Goal: Navigation & Orientation: Find specific page/section

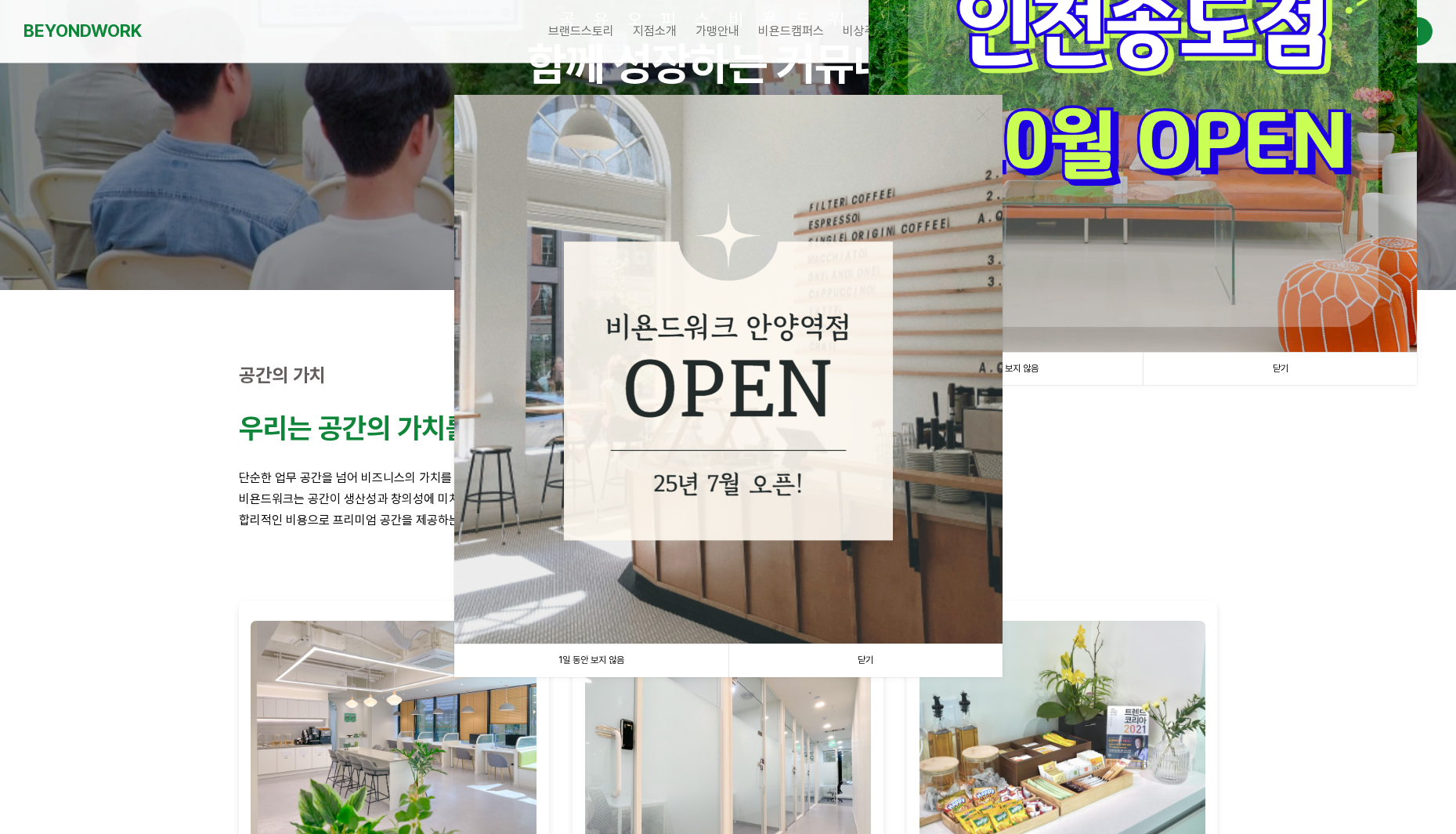
scroll to position [200, 0]
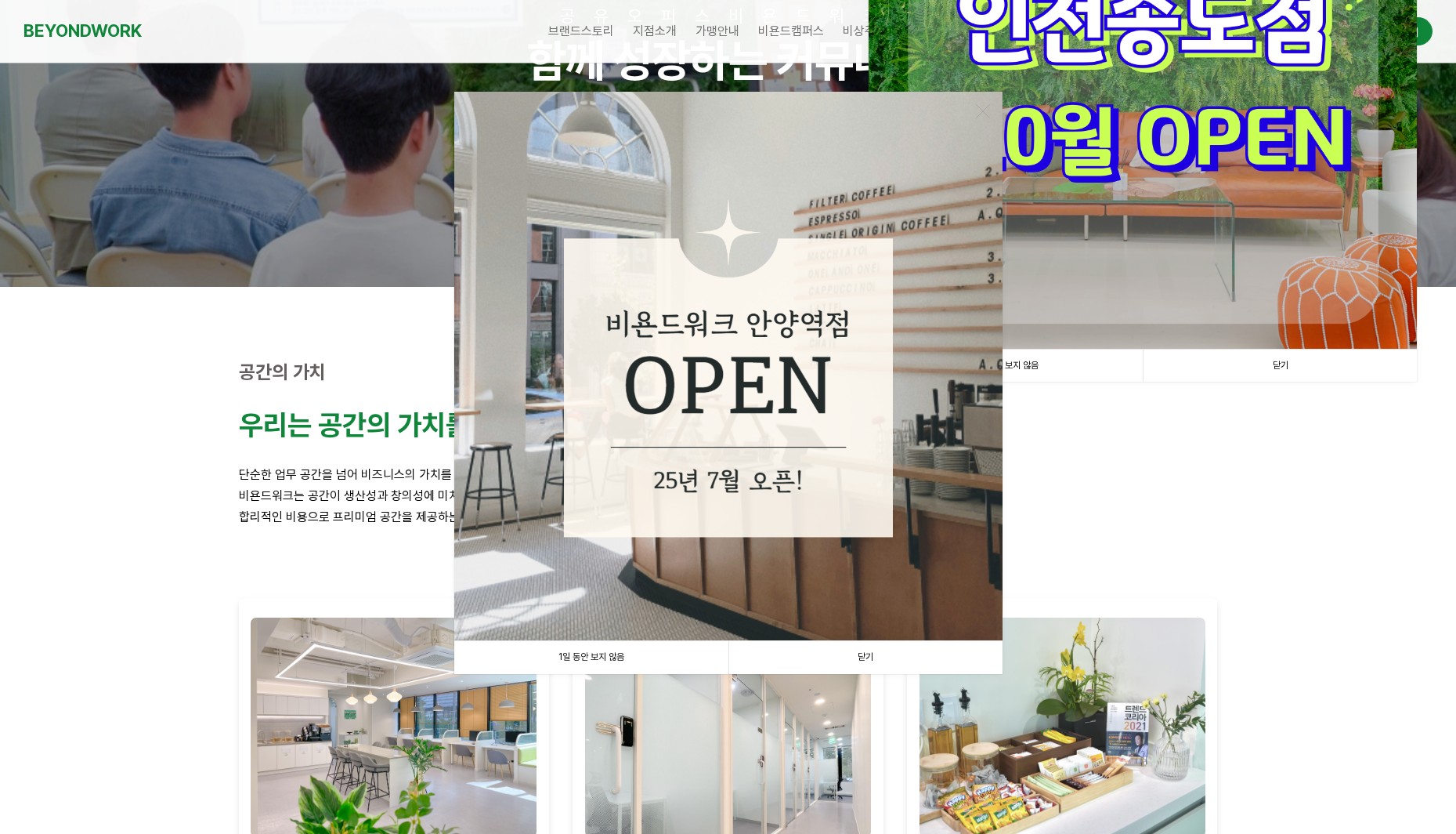
click at [658, 653] on link "1일 동안 보지 않음" at bounding box center [591, 657] width 274 height 32
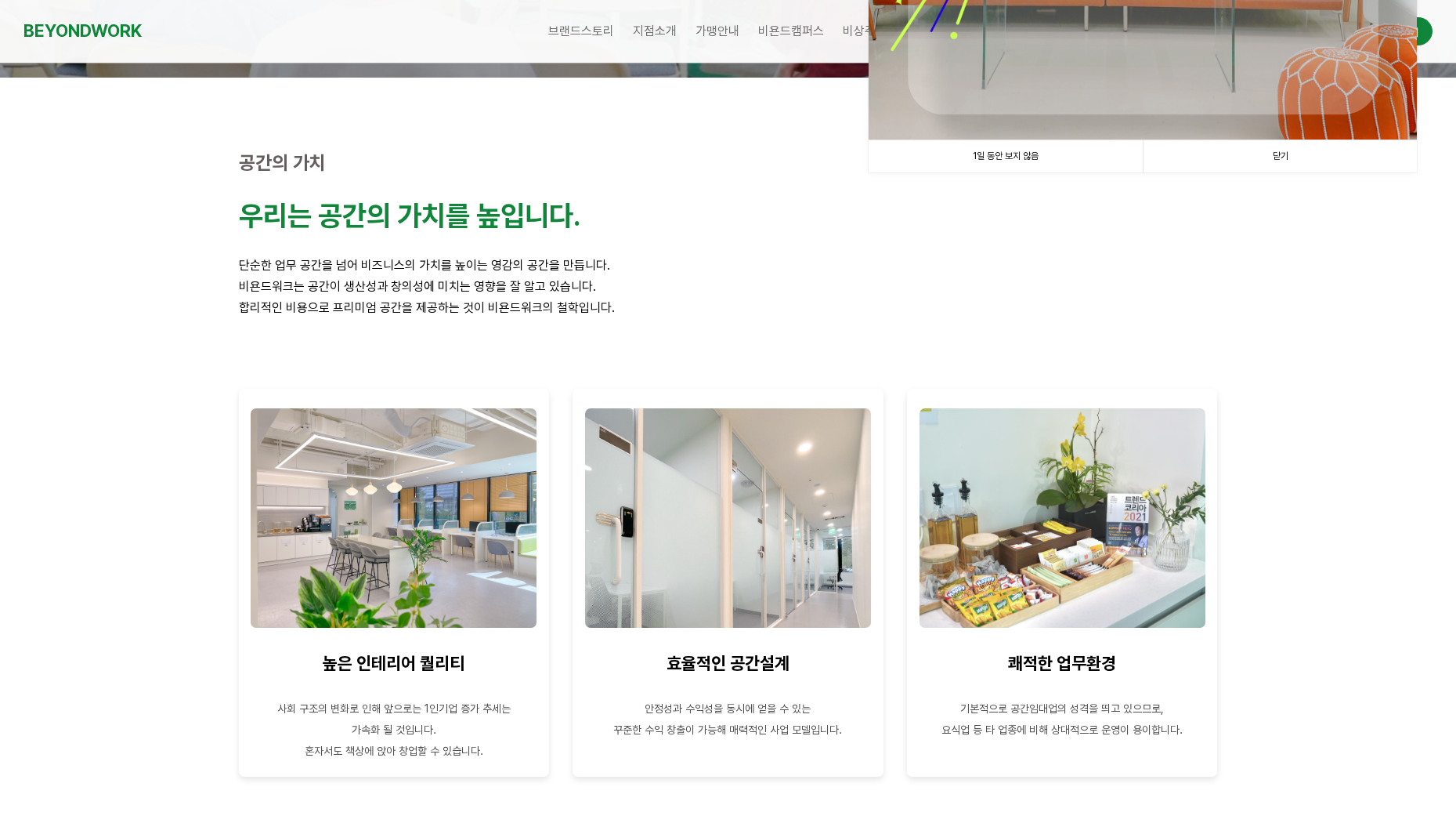
scroll to position [0, 0]
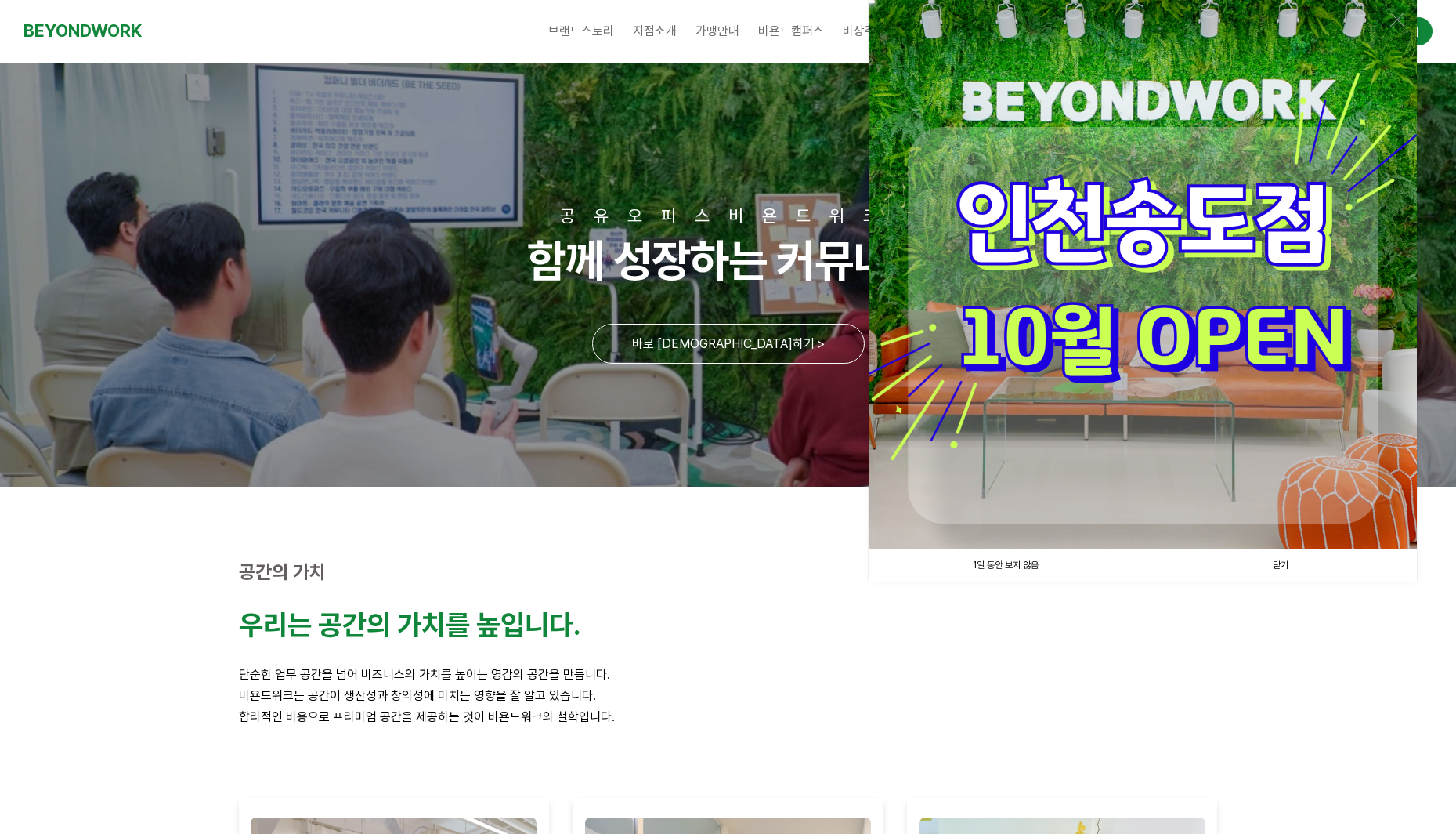
click at [1035, 565] on link "1일 동안 보지 않음" at bounding box center [1006, 566] width 274 height 32
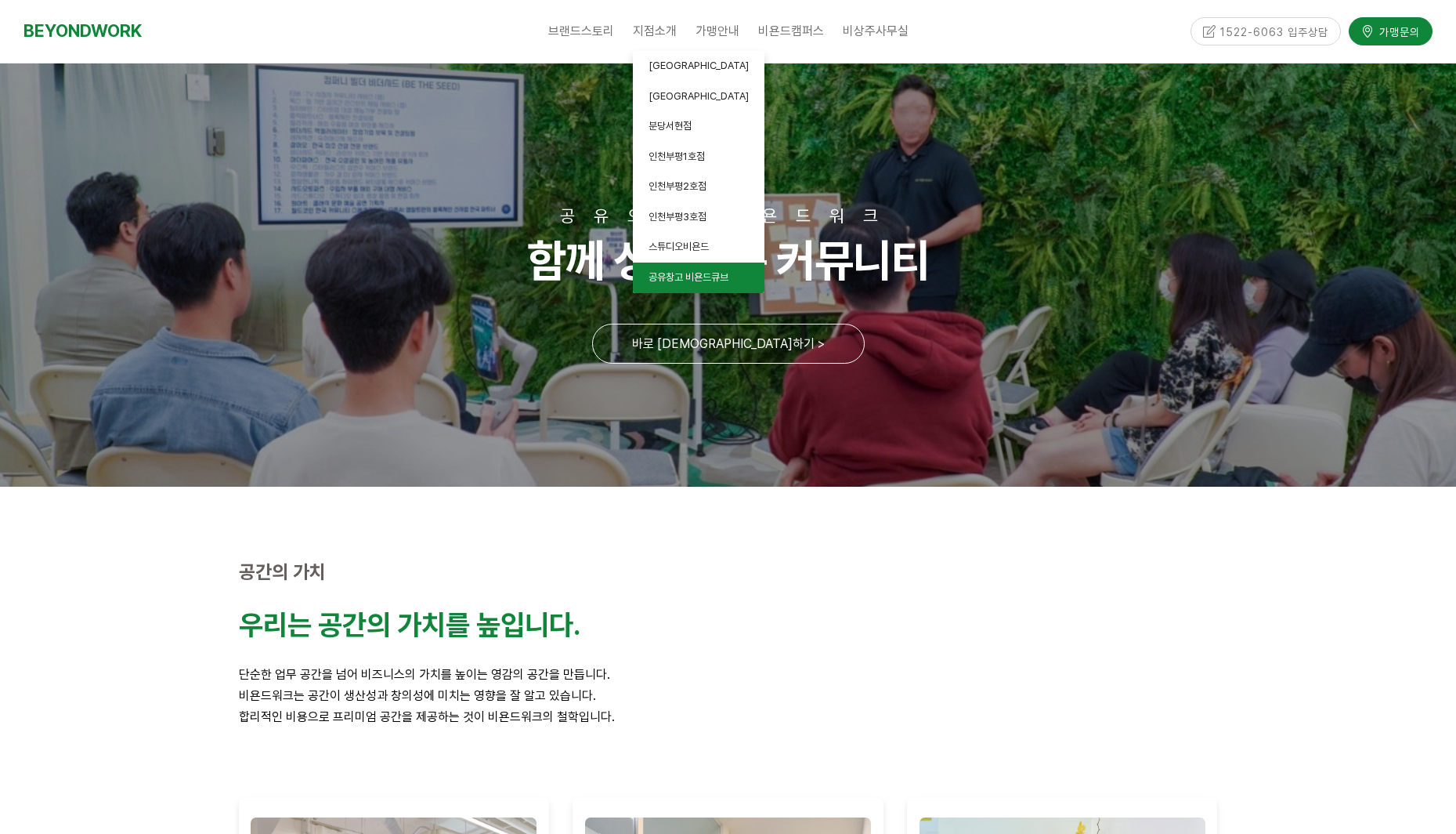
click at [701, 281] on span "공유창고 비욘드큐브" at bounding box center [688, 277] width 79 height 12
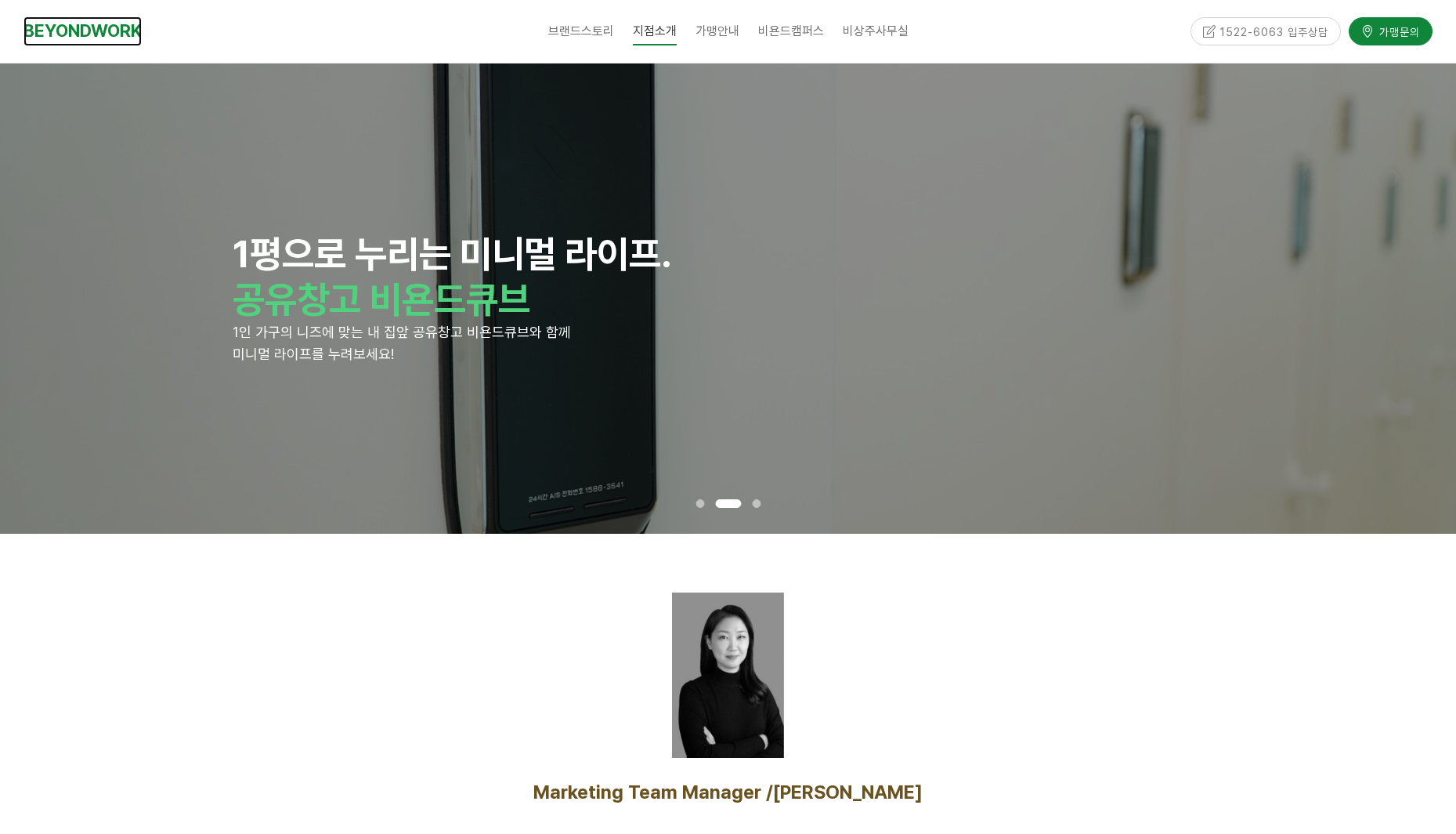
click at [98, 32] on link "BEYONDWORK" at bounding box center [82, 31] width 119 height 29
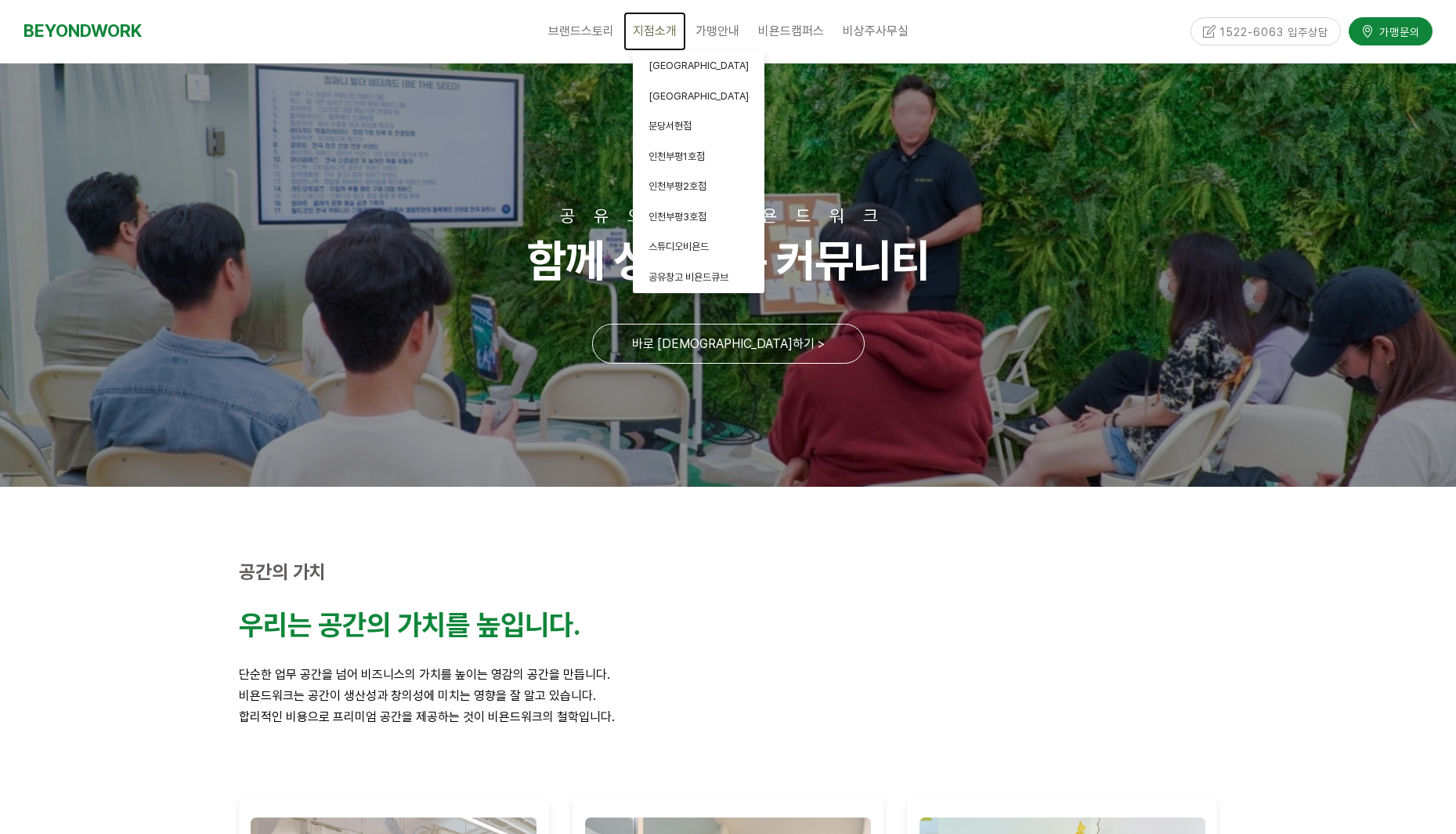
click at [645, 33] on span "지점소개" at bounding box center [654, 31] width 44 height 15
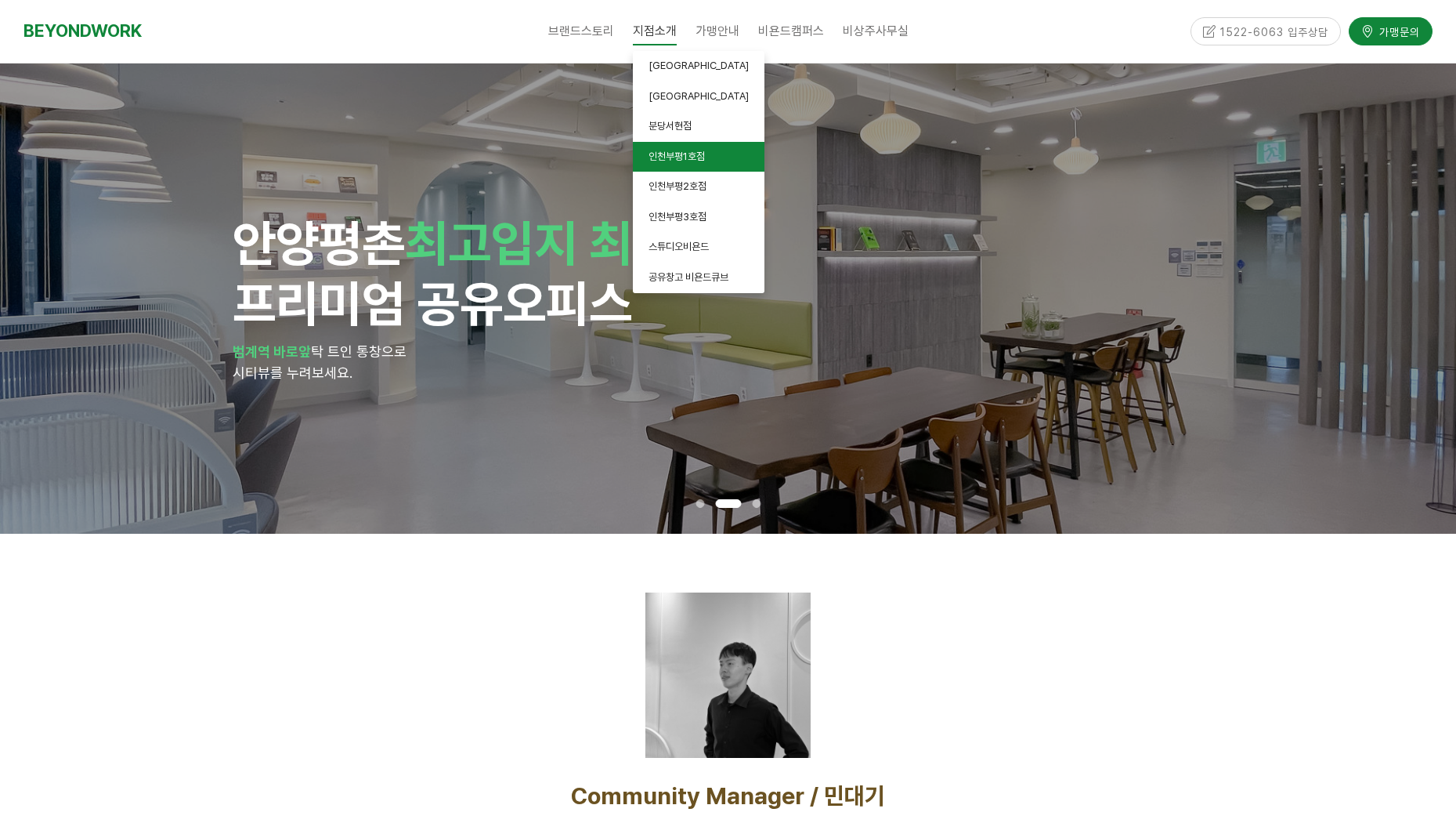
click at [694, 159] on span "인천부평1호점" at bounding box center [677, 156] width 56 height 12
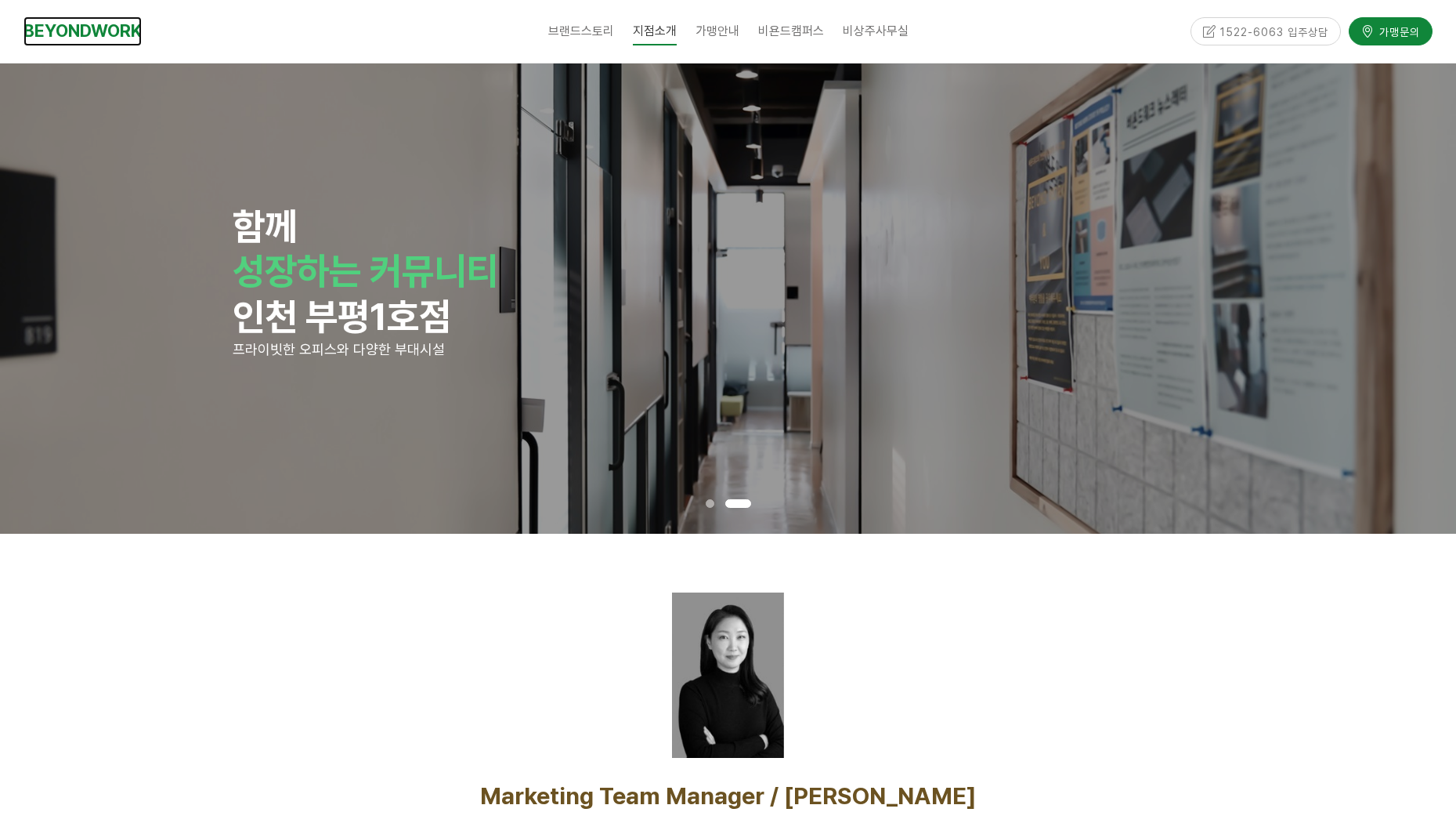
click at [128, 33] on link "BEYONDWORK" at bounding box center [82, 31] width 119 height 29
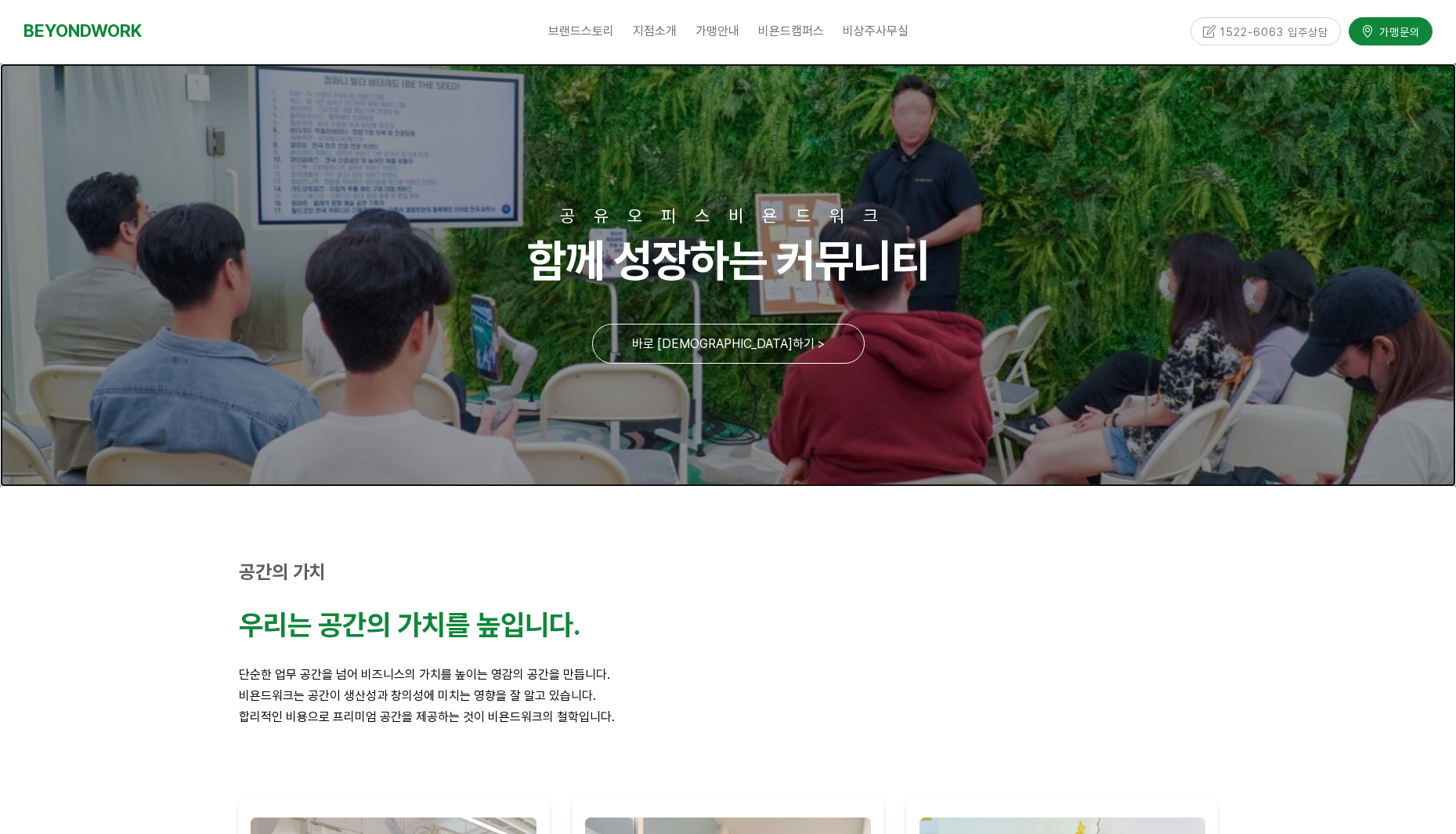
click at [733, 344] on link at bounding box center [728, 275] width 1456 height 424
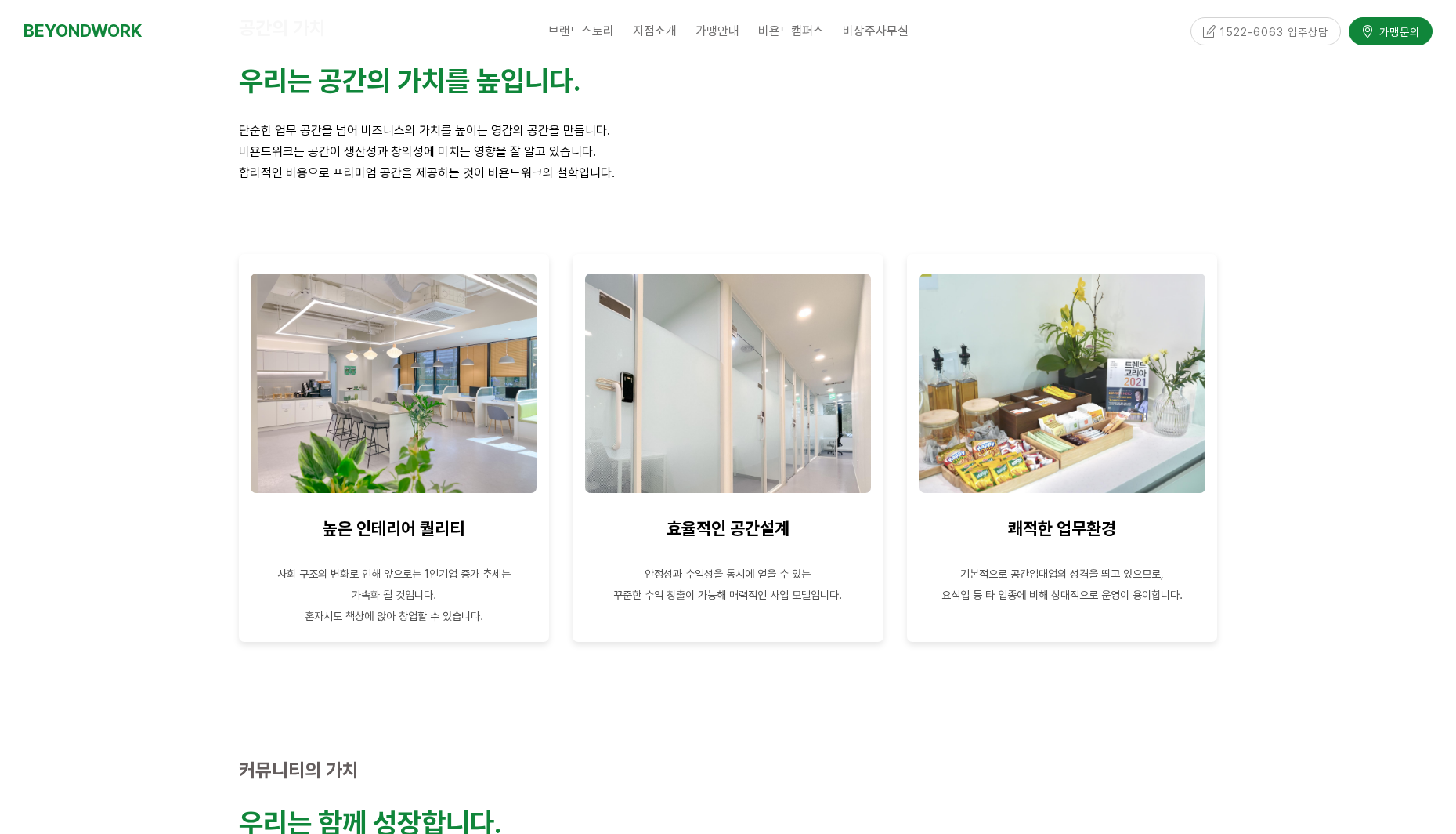
scroll to position [627, 0]
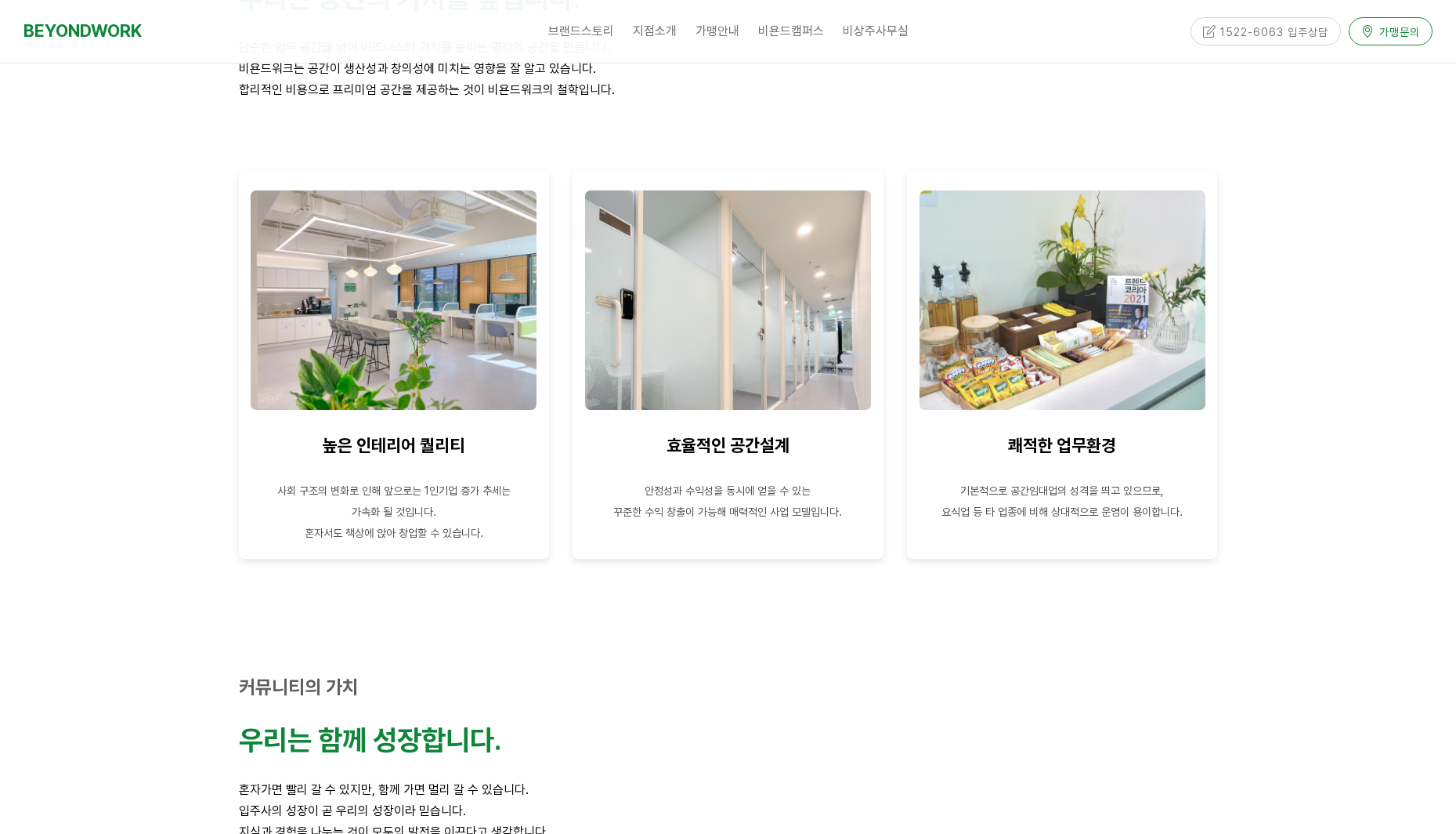
click at [1391, 23] on span "가맹문의" at bounding box center [1397, 31] width 46 height 16
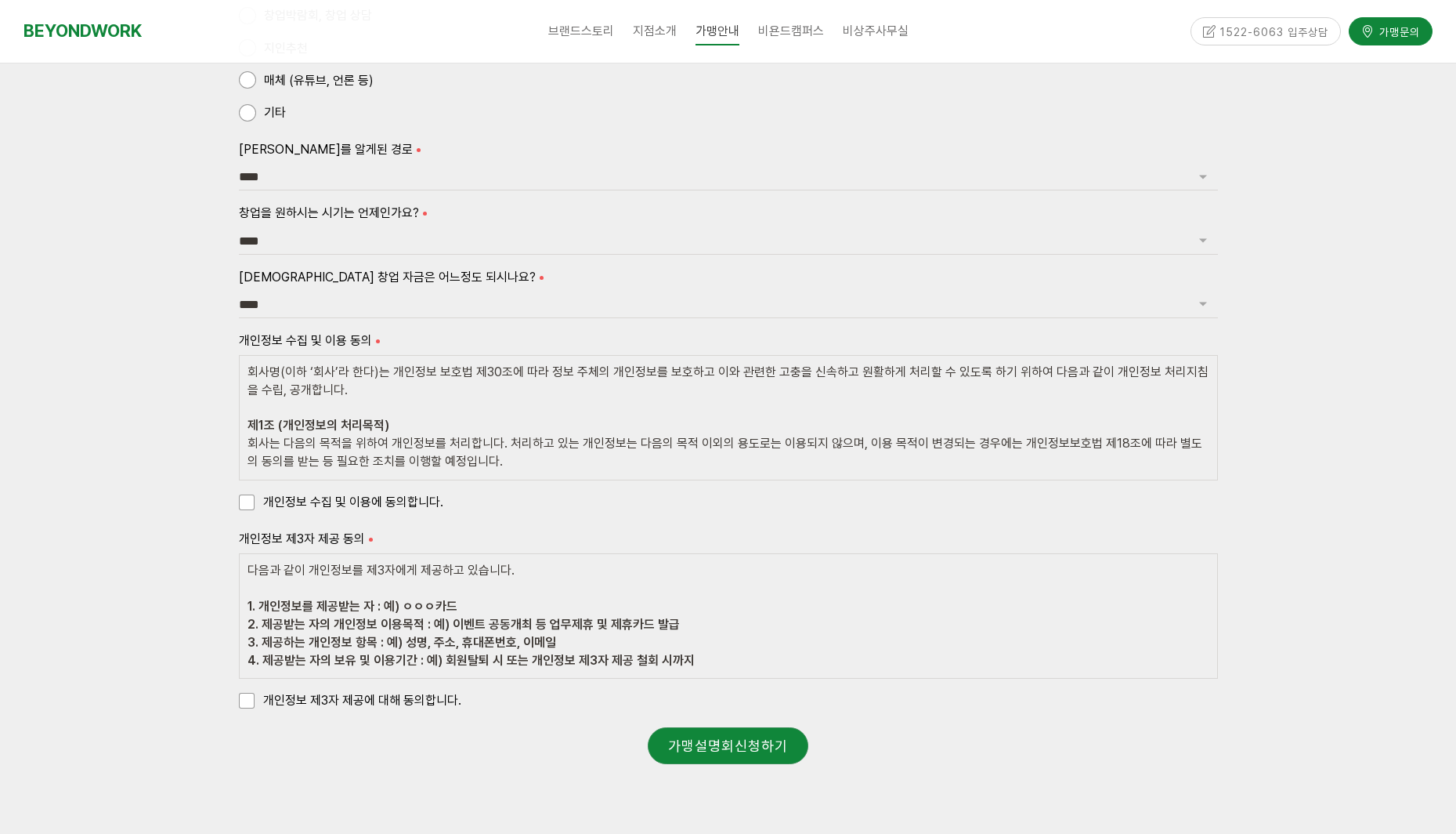
scroll to position [1948, 0]
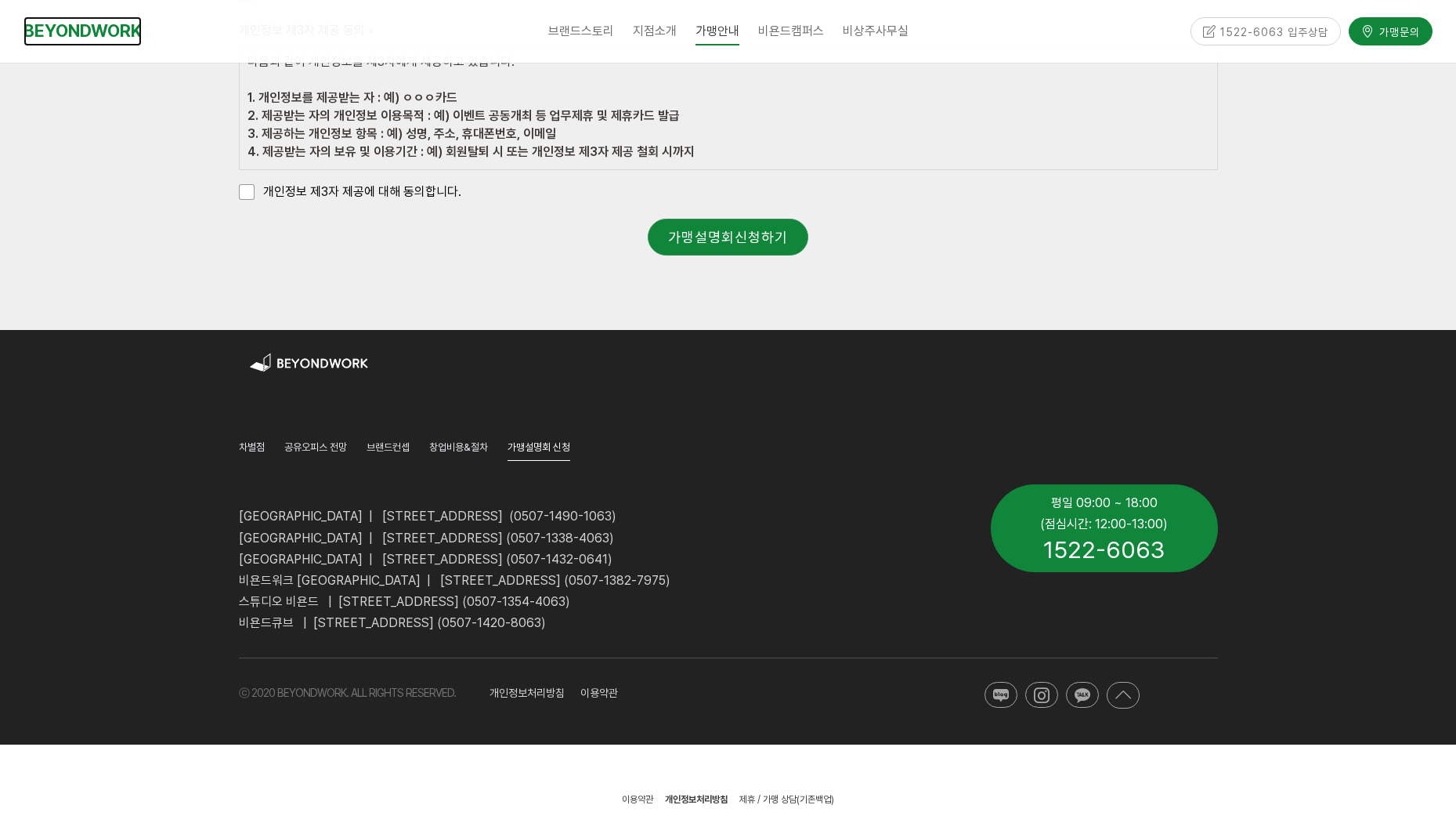
click at [105, 32] on link "BEYONDWORK" at bounding box center [82, 31] width 119 height 29
